Goal: Task Accomplishment & Management: Manage account settings

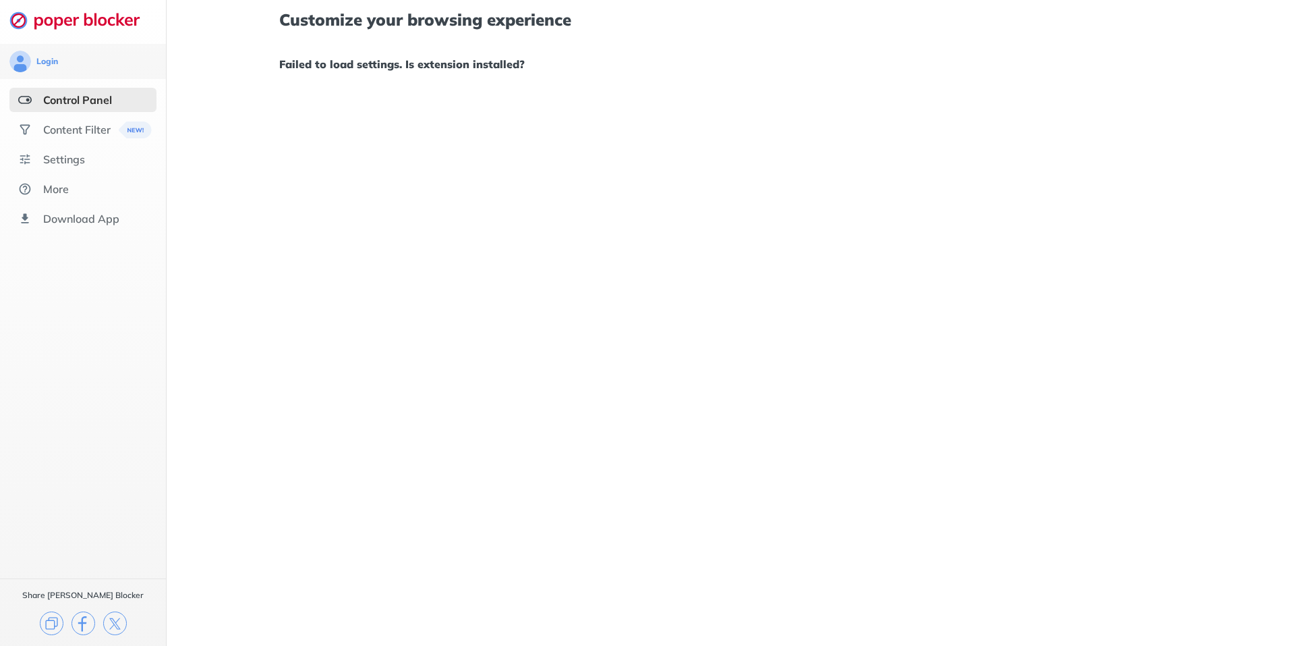
click at [209, 90] on div "Customize your browsing experience Failed to load settings. Is extension instal…" at bounding box center [731, 323] width 1129 height 646
click at [65, 123] on div "Content Filter" at bounding box center [76, 129] width 67 height 13
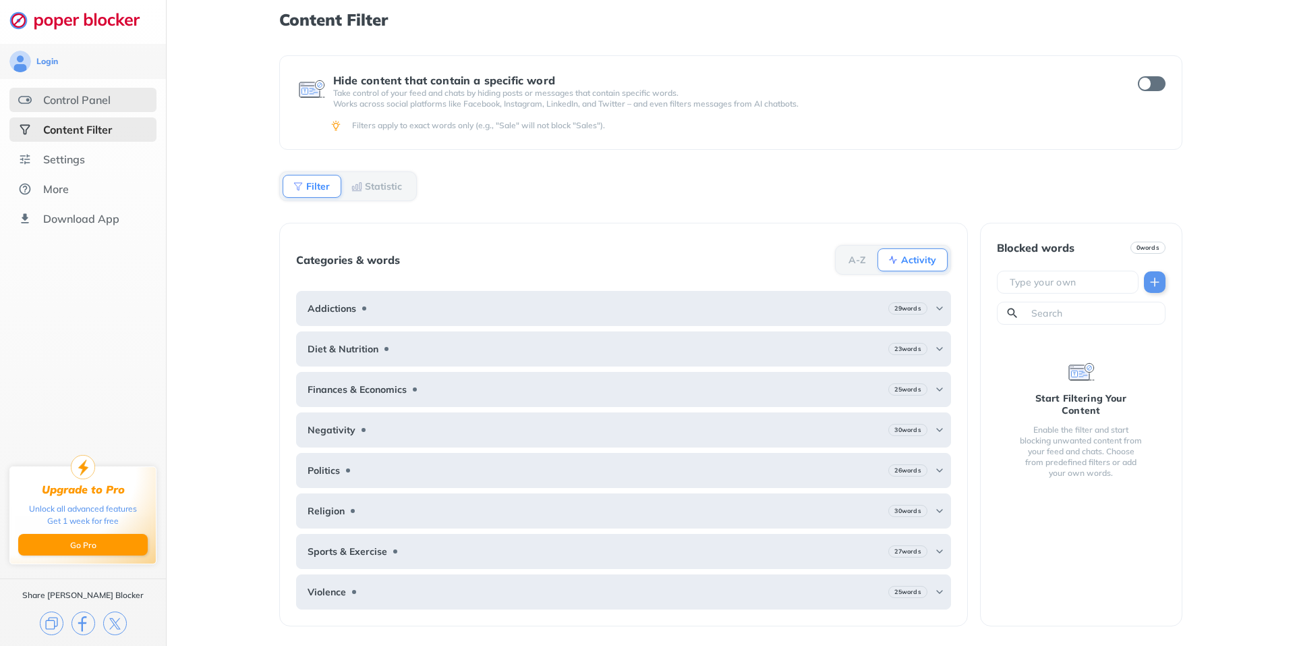
click at [78, 95] on div "Control Panel" at bounding box center [76, 99] width 67 height 13
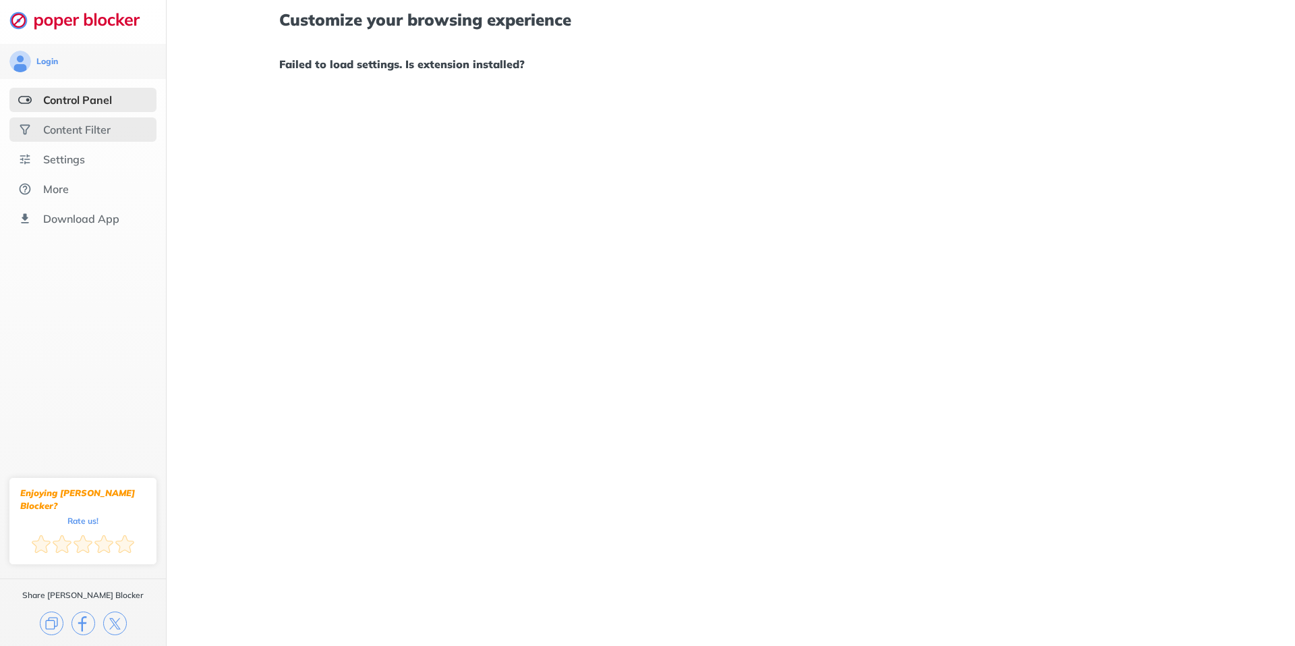
click at [71, 128] on div "Content Filter" at bounding box center [76, 129] width 67 height 13
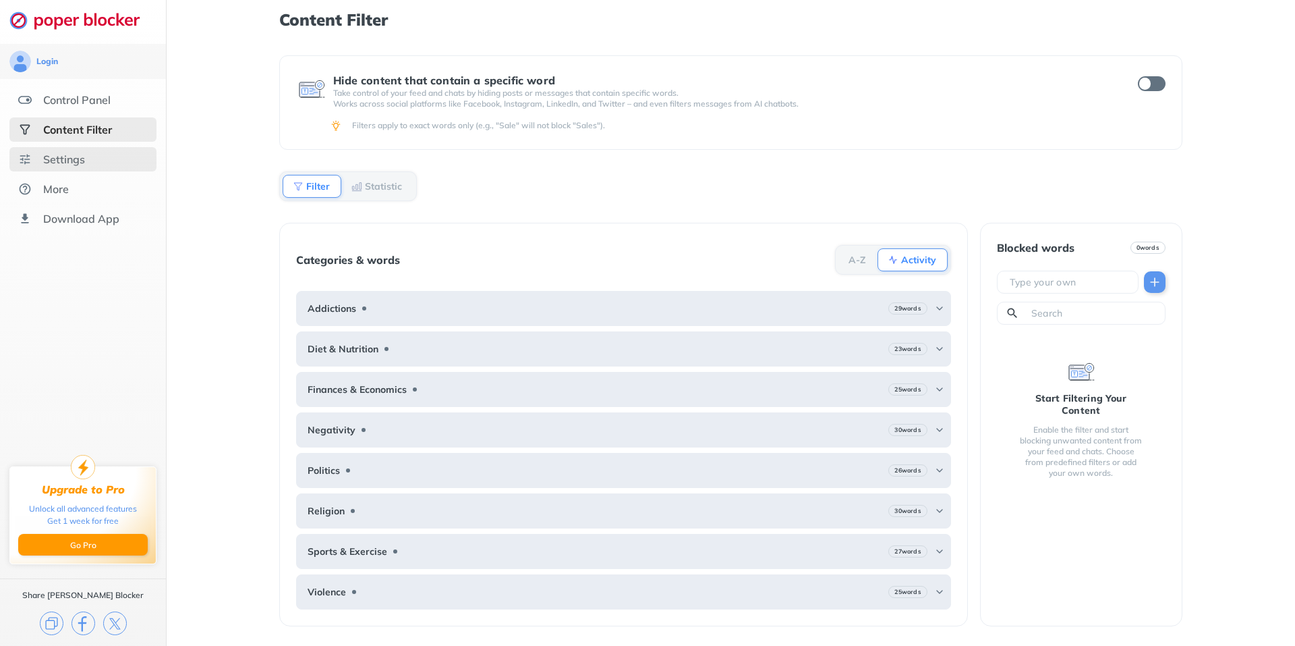
click at [59, 155] on div "Settings" at bounding box center [64, 158] width 42 height 13
